Goal: Use online tool/utility: Utilize a website feature to perform a specific function

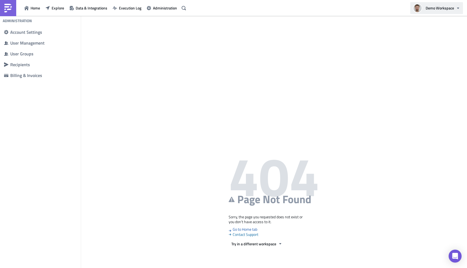
click at [454, 10] on span "Demo Workspace" at bounding box center [440, 8] width 28 height 6
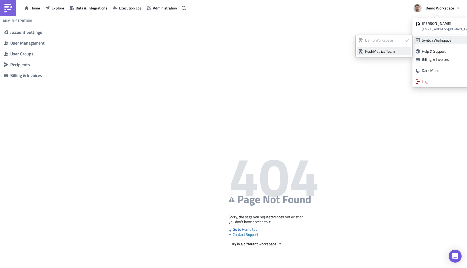
click at [392, 51] on div "PushMetrics Team" at bounding box center [387, 51] width 44 height 5
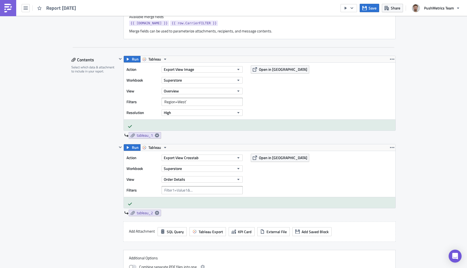
scroll to position [292, 0]
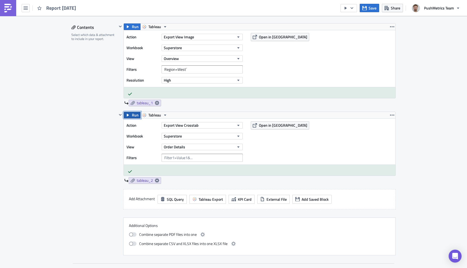
click at [133, 114] on span "Run" at bounding box center [135, 115] width 7 height 6
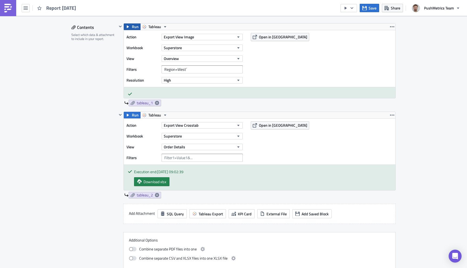
click at [133, 25] on span "Run" at bounding box center [135, 27] width 7 height 6
